Goal: Transaction & Acquisition: Purchase product/service

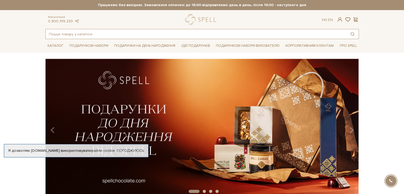
drag, startPoint x: 64, startPoint y: 34, endPoint x: 61, endPoint y: 33, distance: 3.1
click at [64, 34] on input "text" at bounding box center [196, 34] width 300 height 10
type input "н"
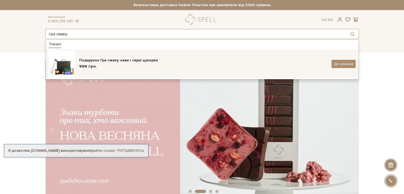
type input "гра смаку"
click at [116, 62] on div "Подарунок Гра смаку: кава і сирні цукерки" at bounding box center [203, 60] width 248 height 5
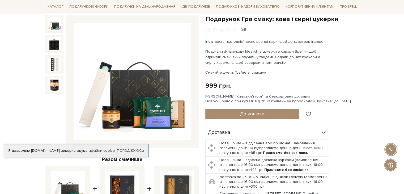
scroll to position [27, 0]
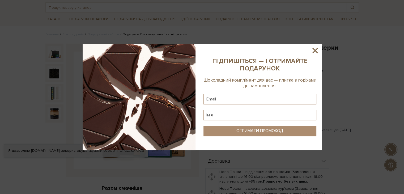
click at [313, 49] on icon at bounding box center [314, 50] width 9 height 9
